Goal: Information Seeking & Learning: Understand process/instructions

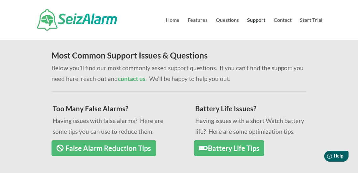
scroll to position [92, 0]
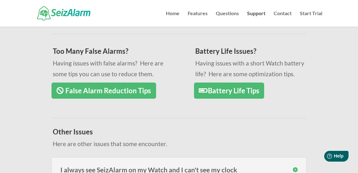
click at [136, 91] on link "False Alarm Reduction Tips" at bounding box center [103, 90] width 104 height 16
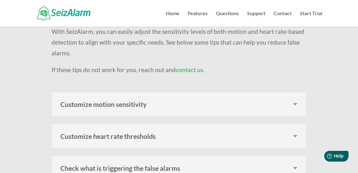
scroll to position [198, 0]
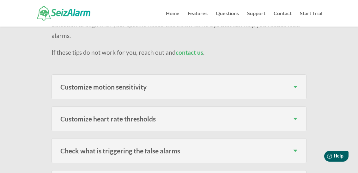
click at [289, 117] on h3 "Customize heart rate thresholds" at bounding box center [178, 118] width 237 height 7
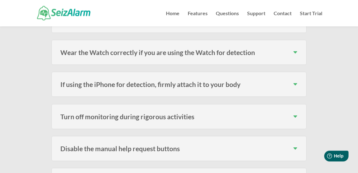
scroll to position [382, 0]
click at [288, 120] on div "Turn off monitoring during rigorous activities SeizAlarm does its best to filte…" at bounding box center [178, 116] width 254 height 25
click at [289, 120] on h3 "Turn off monitoring during rigorous activities" at bounding box center [178, 116] width 237 height 7
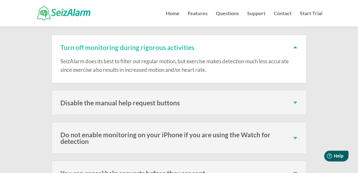
scroll to position [452, 0]
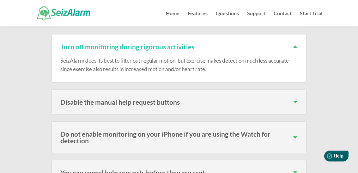
click at [206, 105] on h3 "Disable the manual help request buttons" at bounding box center [178, 102] width 237 height 7
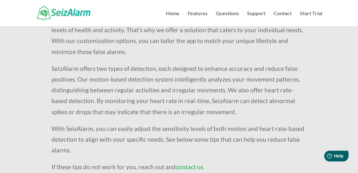
scroll to position [0, 0]
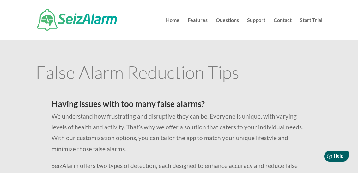
click at [168, 22] on link "Home" at bounding box center [173, 29] width 14 height 22
